Goal: Task Accomplishment & Management: Use online tool/utility

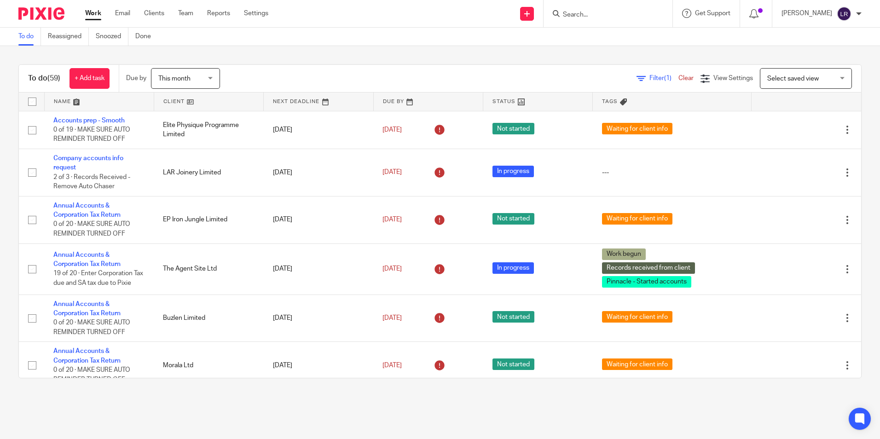
click at [627, 14] on input "Search" at bounding box center [603, 15] width 83 height 8
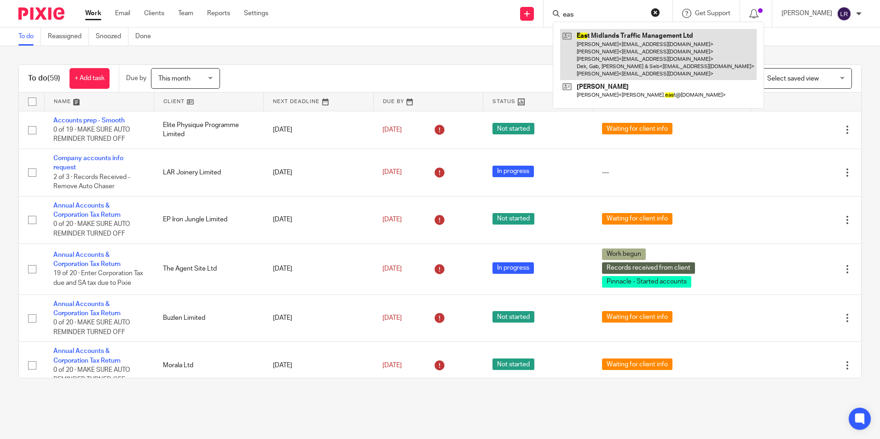
type input "eas"
click at [638, 39] on link at bounding box center [658, 54] width 196 height 51
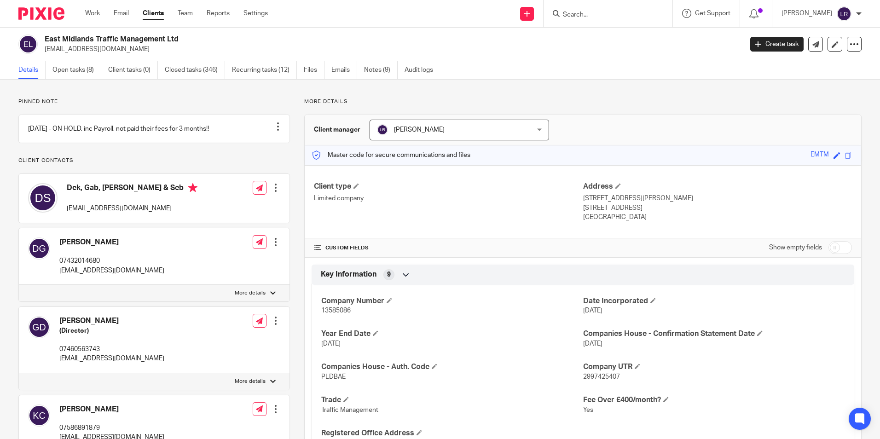
click at [103, 11] on ul "Work Email Clients Team Reports Settings" at bounding box center [183, 13] width 196 height 9
click at [94, 12] on link "Work" at bounding box center [92, 13] width 15 height 9
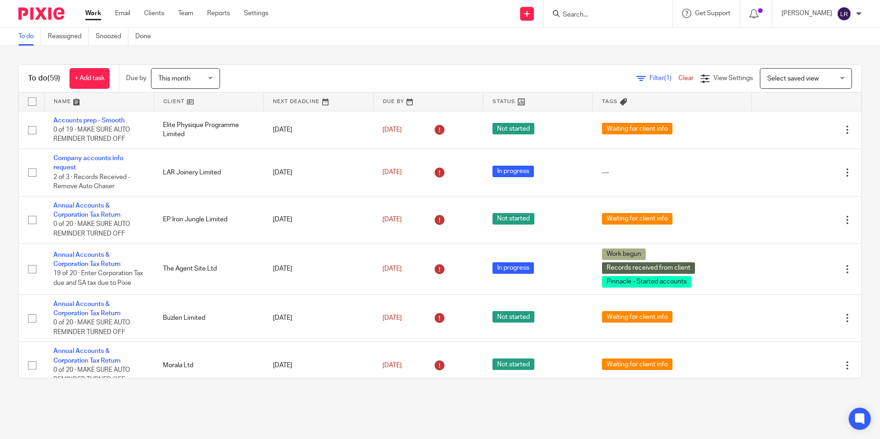
click at [642, 11] on input "Search" at bounding box center [603, 15] width 83 height 8
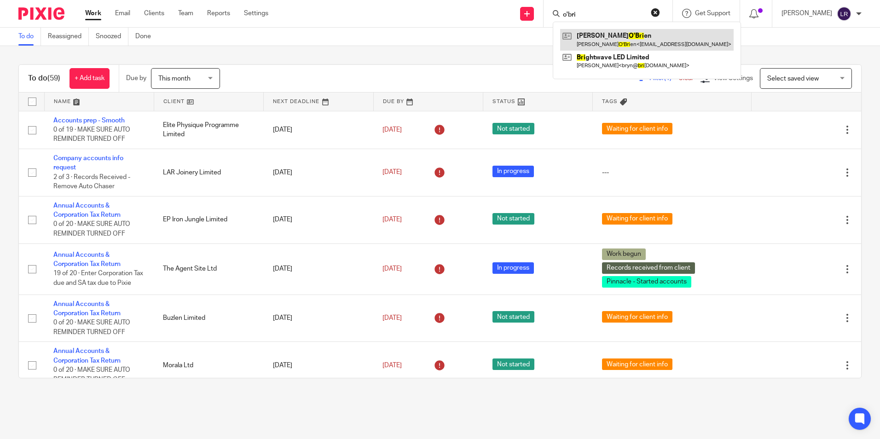
type input "o'bri"
click at [643, 48] on link at bounding box center [646, 39] width 173 height 21
click at [611, 34] on link at bounding box center [646, 39] width 173 height 21
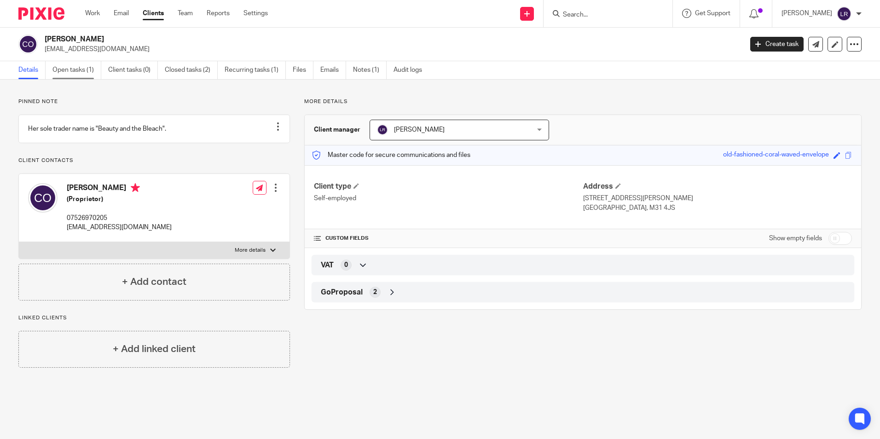
click at [80, 61] on link "Open tasks (1)" at bounding box center [76, 70] width 49 height 18
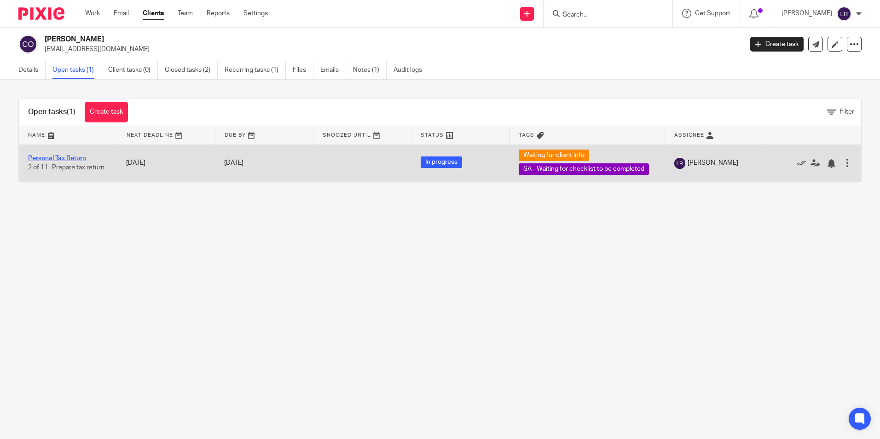
click at [58, 159] on link "Personal Tax Return" at bounding box center [57, 158] width 58 height 6
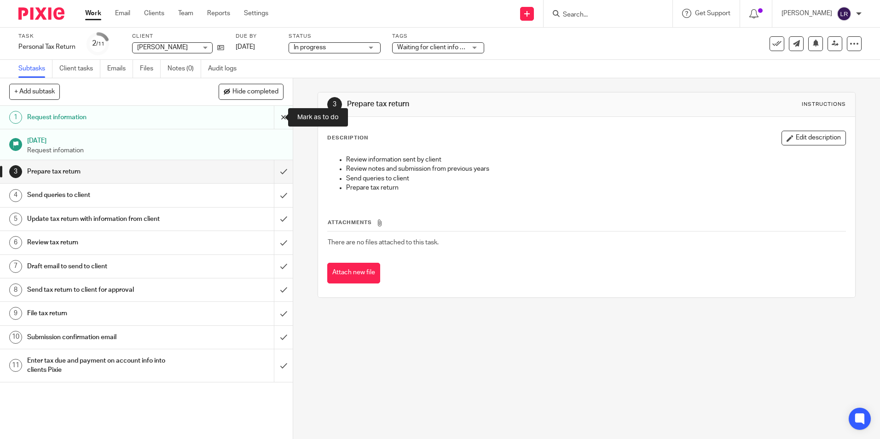
click at [272, 115] on input "submit" at bounding box center [146, 117] width 293 height 23
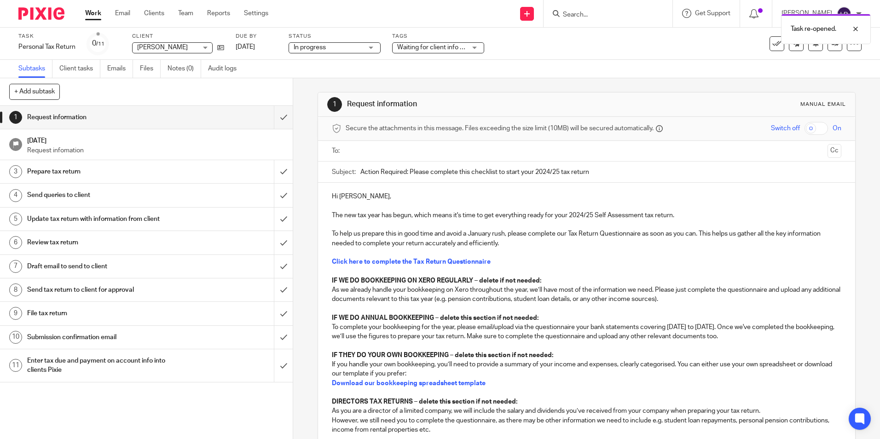
click at [354, 146] on input "text" at bounding box center [586, 151] width 474 height 11
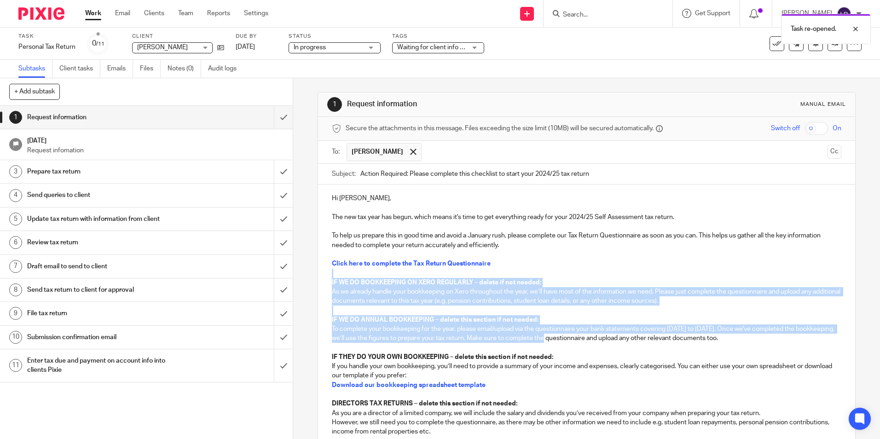
drag, startPoint x: 321, startPoint y: 277, endPoint x: 543, endPoint y: 340, distance: 231.4
click at [543, 340] on div "Hi Caroline, The new tax year has begun, which means it's time to get everythin…" at bounding box center [586, 327] width 536 height 287
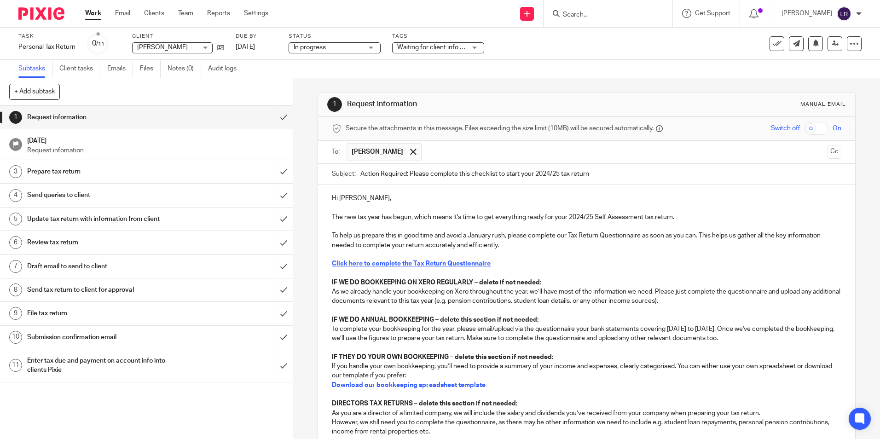
click at [437, 264] on strong "Click here to complete the Tax Return Questionnaire" at bounding box center [411, 263] width 159 height 6
click at [441, 262] on strong "Click here to complete the Tax Return Questionnaire" at bounding box center [411, 263] width 159 height 6
click at [531, 271] on p at bounding box center [586, 273] width 509 height 9
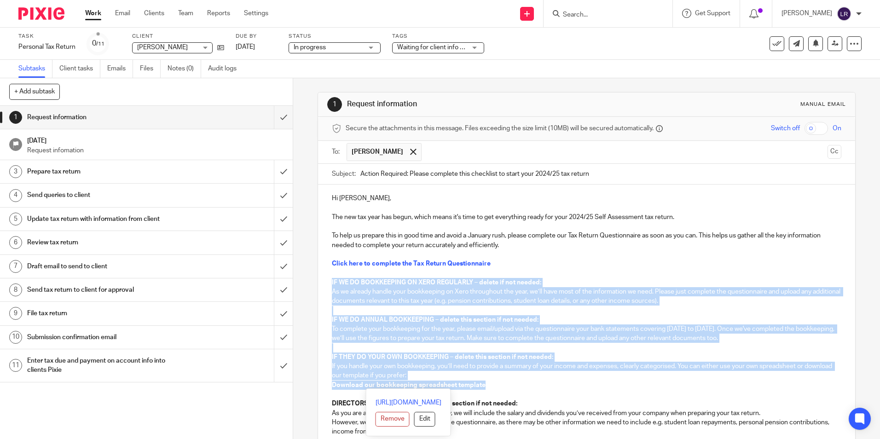
drag, startPoint x: 328, startPoint y: 279, endPoint x: 570, endPoint y: 381, distance: 262.0
click at [570, 381] on div "Hi Caroline, The new tax year has begun, which means it's time to get everythin…" at bounding box center [586, 327] width 536 height 287
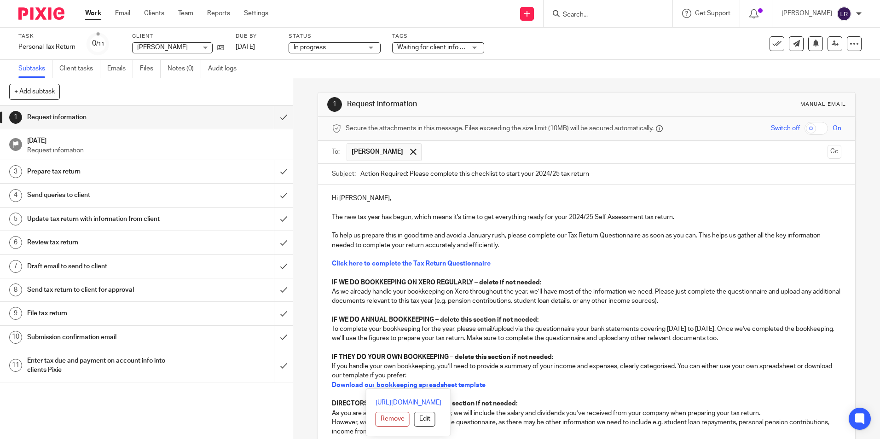
click at [578, 265] on p "Click here to complete the Tax Return Questionnaire" at bounding box center [586, 263] width 509 height 9
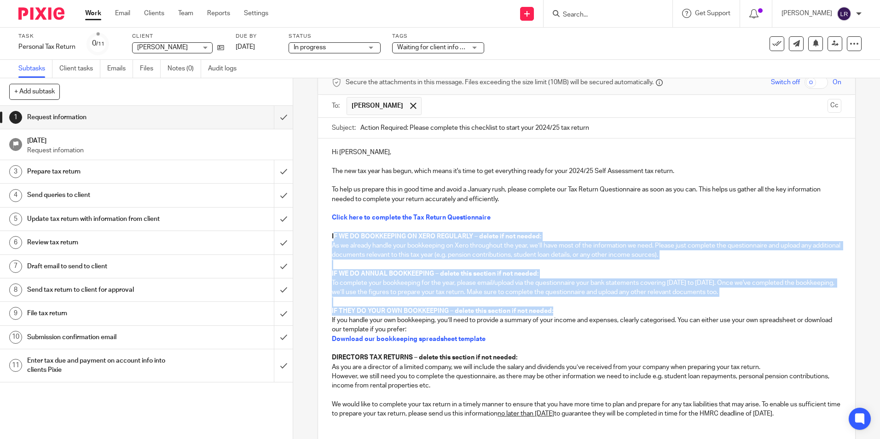
drag, startPoint x: 330, startPoint y: 233, endPoint x: 620, endPoint y: 314, distance: 300.9
click at [620, 314] on div "Hi Caroline, The new tax year has begun, which means it's time to get everythin…" at bounding box center [586, 281] width 536 height 287
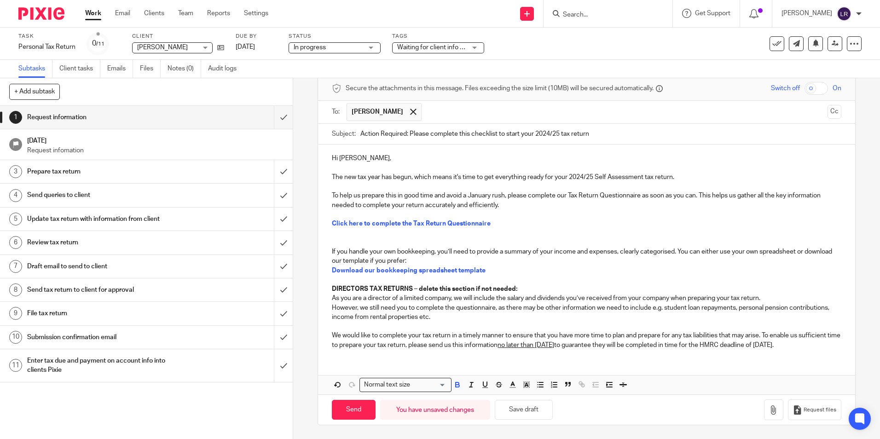
scroll to position [0, 0]
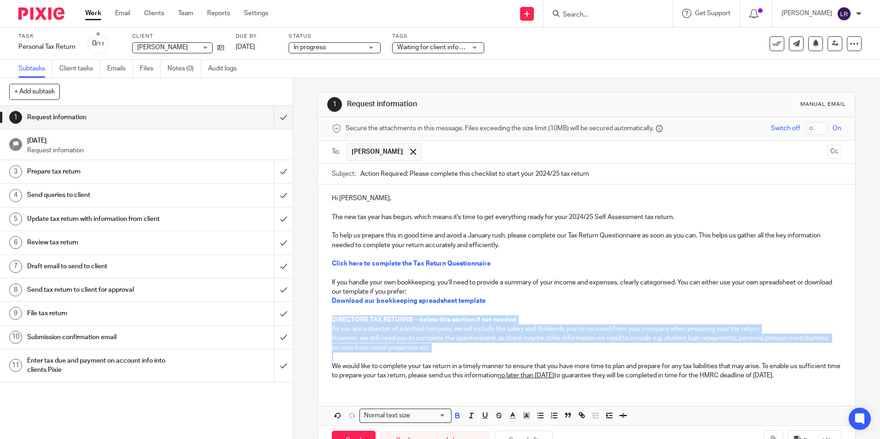
drag, startPoint x: 327, startPoint y: 322, endPoint x: 486, endPoint y: 356, distance: 163.2
click at [486, 356] on div "Hi Caroline, The new tax year has begun, which means it's time to get everythin…" at bounding box center [586, 285] width 536 height 202
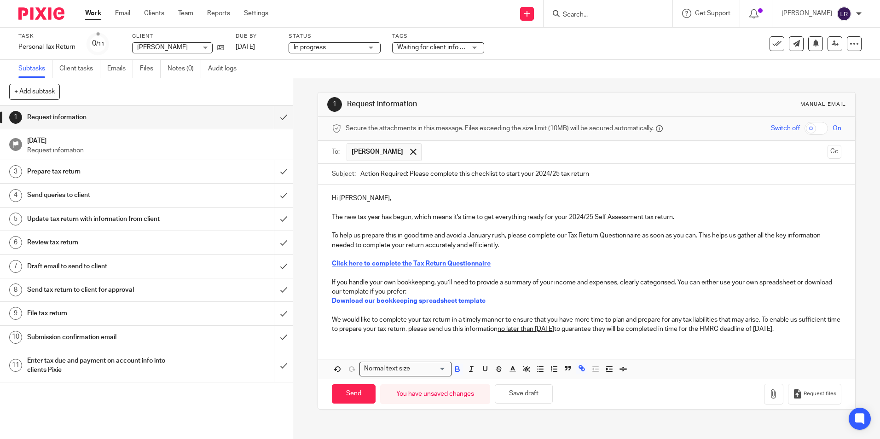
click at [392, 263] on strong "Click here to complete the Tax Return Questionnaire" at bounding box center [411, 263] width 159 height 6
click at [360, 353] on div "Hi Caroline, The new tax year has begun, which means it's time to get everythin…" at bounding box center [586, 281] width 536 height 194
click at [388, 334] on p "We would like to complete your tax return in a timely manner to ensure that you…" at bounding box center [586, 324] width 509 height 19
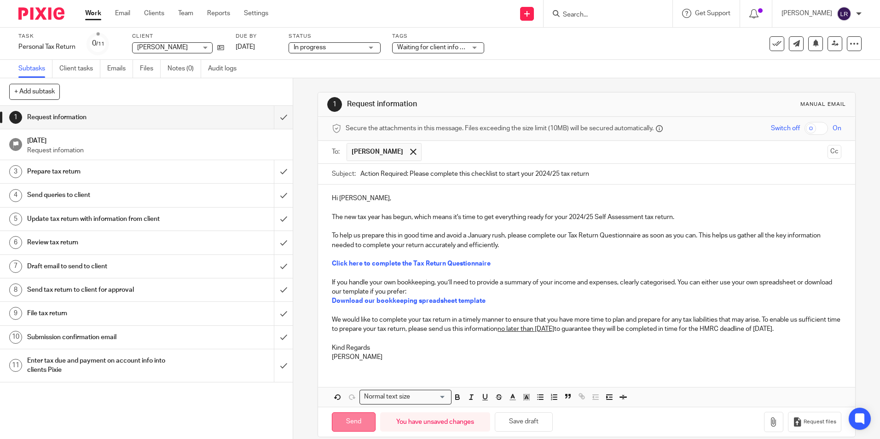
click at [354, 432] on input "Send" at bounding box center [354, 422] width 44 height 20
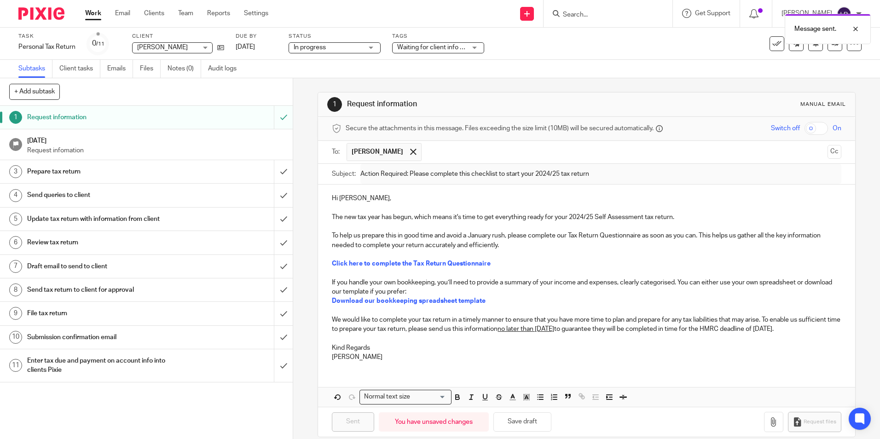
type input "Sent"
click at [606, 12] on div "Message sent." at bounding box center [655, 26] width 431 height 35
click at [591, 12] on div "Message sent." at bounding box center [655, 26] width 431 height 35
click at [592, 10] on div "Message sent." at bounding box center [655, 26] width 431 height 35
click at [589, 19] on div "Message sent." at bounding box center [655, 26] width 431 height 35
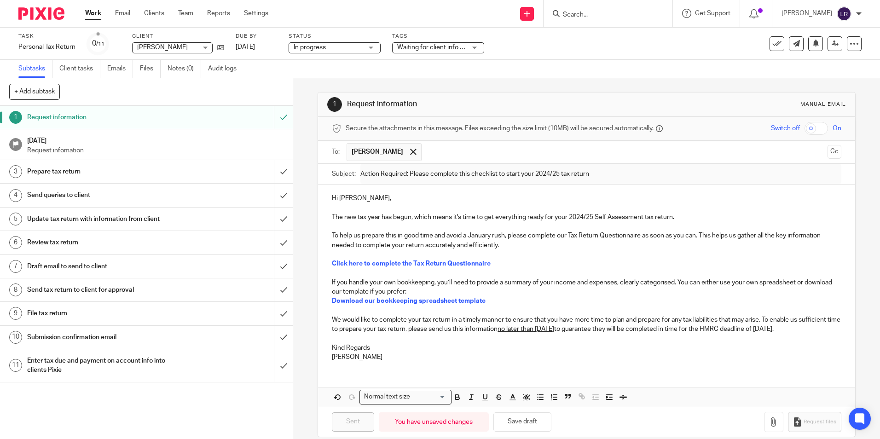
click at [93, 18] on link "Work" at bounding box center [93, 13] width 16 height 9
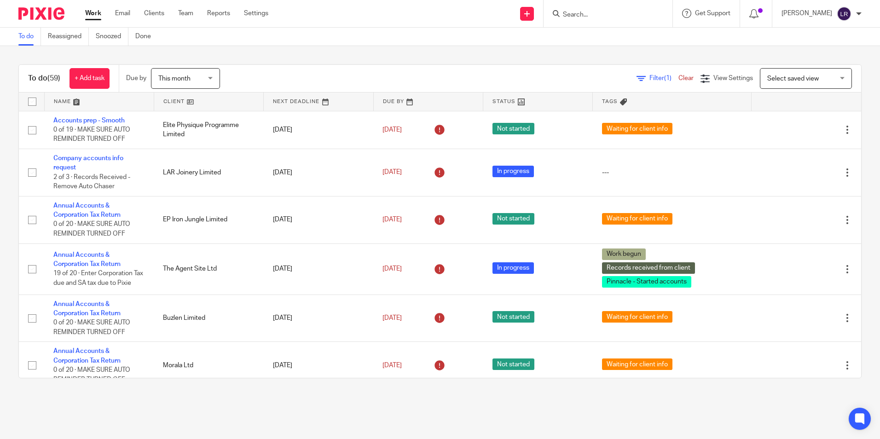
click at [587, 12] on input "Search" at bounding box center [603, 15] width 83 height 8
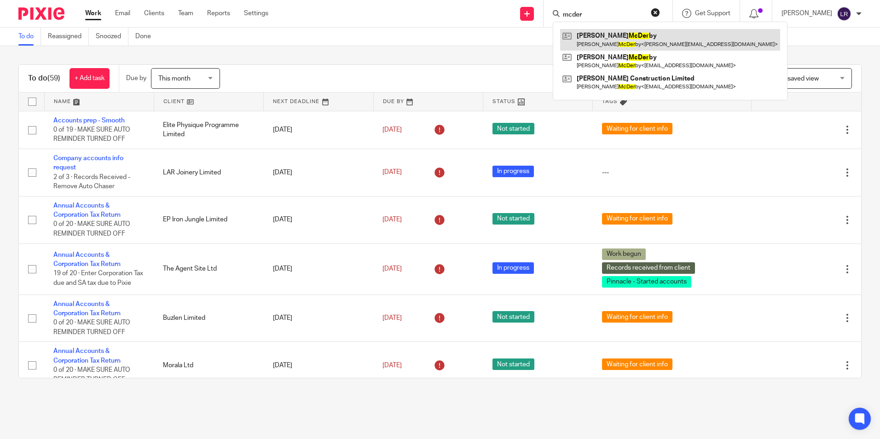
type input "mcder"
click at [606, 34] on link at bounding box center [670, 39] width 220 height 21
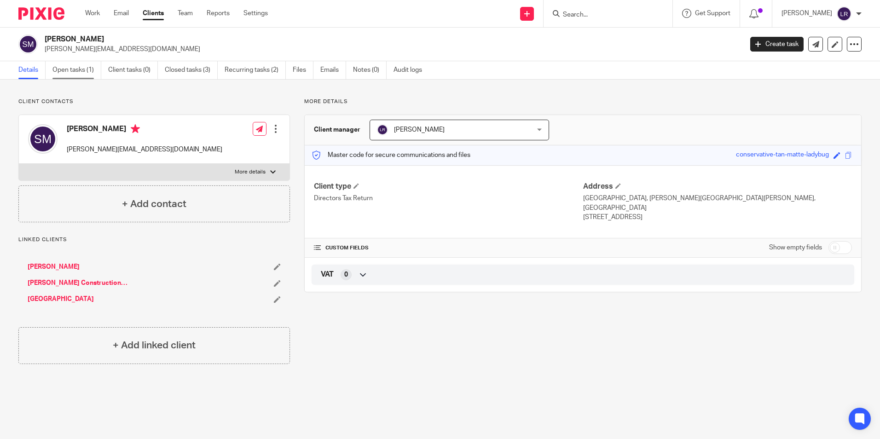
click at [87, 65] on link "Open tasks (1)" at bounding box center [76, 70] width 49 height 18
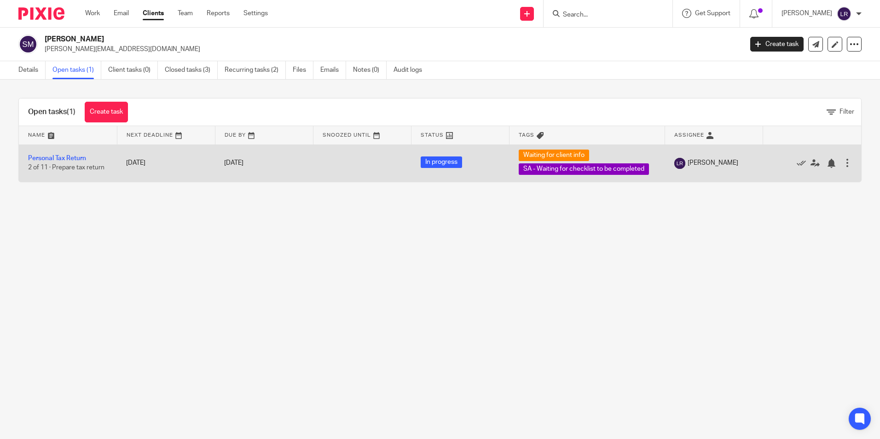
click at [76, 162] on td "Personal Tax Return 2 of 11 · Prepare tax return" at bounding box center [68, 162] width 98 height 37
click at [76, 159] on link "Personal Tax Return" at bounding box center [57, 158] width 58 height 6
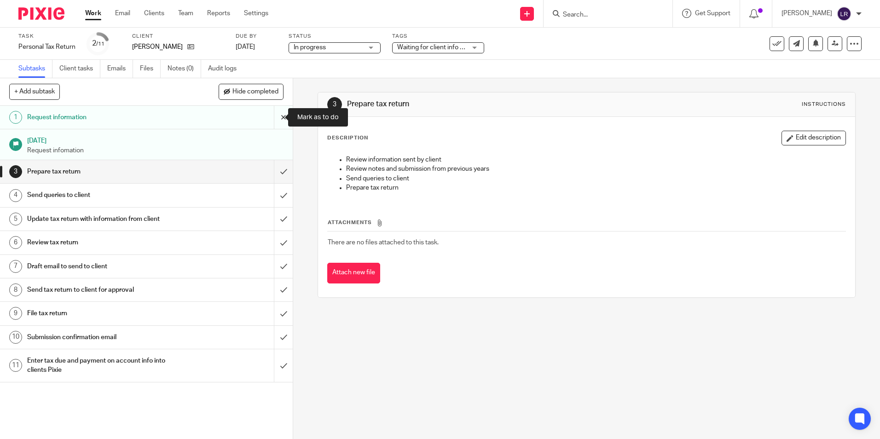
click at [275, 115] on input "submit" at bounding box center [146, 117] width 293 height 23
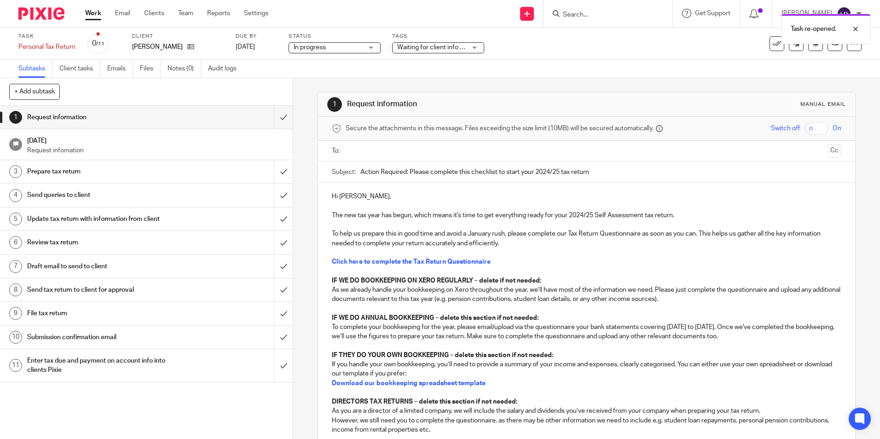
click at [353, 152] on input "text" at bounding box center [586, 151] width 474 height 11
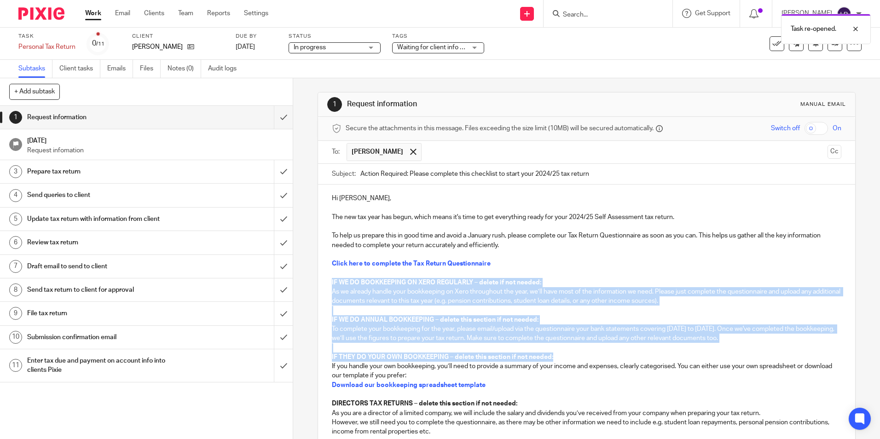
drag, startPoint x: 324, startPoint y: 284, endPoint x: 587, endPoint y: 355, distance: 272.1
click at [587, 355] on div "Hi [PERSON_NAME], The new tax year has begun, which means it's time to get ever…" at bounding box center [586, 327] width 536 height 287
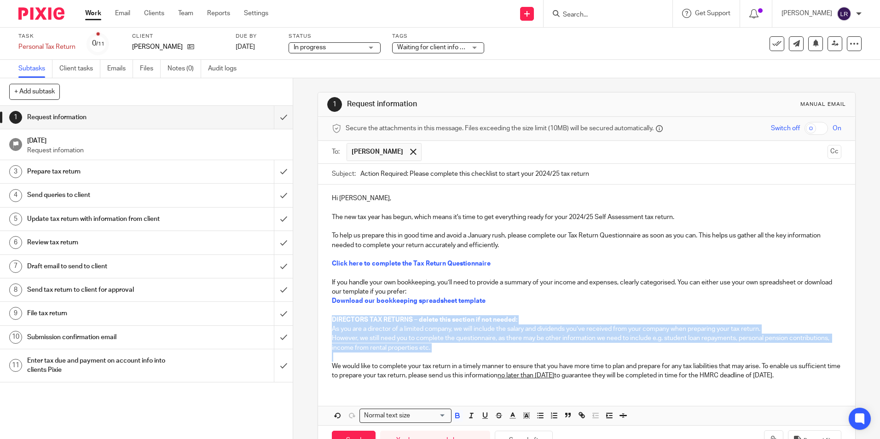
drag, startPoint x: 326, startPoint y: 321, endPoint x: 511, endPoint y: 355, distance: 188.5
click at [511, 355] on div "Hi [PERSON_NAME], The new tax year has begun, which means it's time to get ever…" at bounding box center [586, 285] width 536 height 202
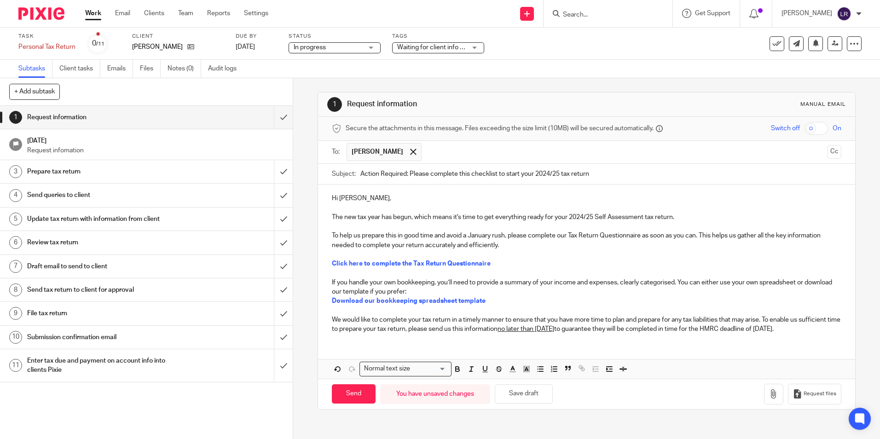
click at [401, 334] on p "We would like to complete your tax return in a timely manner to ensure that you…" at bounding box center [586, 324] width 509 height 19
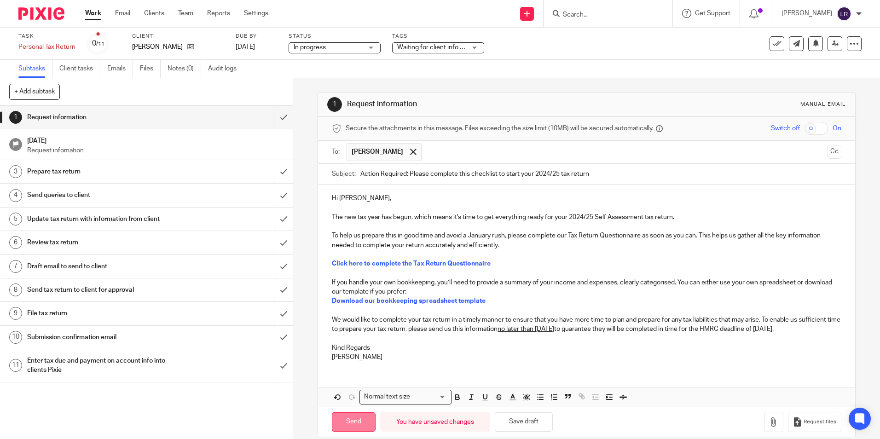
click at [364, 421] on input "Send" at bounding box center [354, 422] width 44 height 20
type input "Sent"
